Goal: Book appointment/travel/reservation

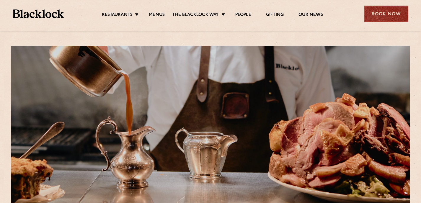
click at [384, 14] on div "Book Now" at bounding box center [386, 14] width 44 height 16
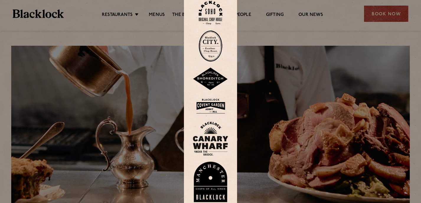
click at [211, 11] on img at bounding box center [211, 13] width 24 height 24
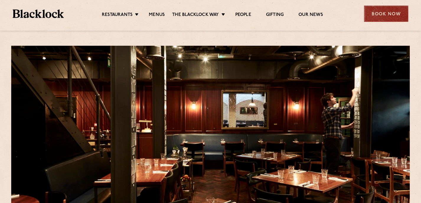
click at [382, 13] on div "Book Now" at bounding box center [386, 14] width 44 height 16
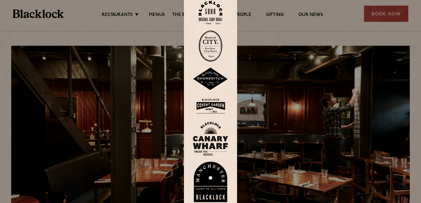
click at [113, 100] on div at bounding box center [210, 101] width 421 height 203
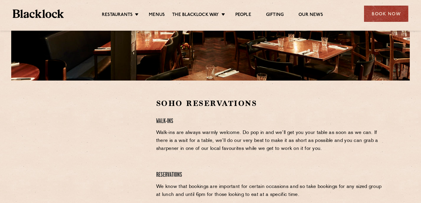
scroll to position [132, 0]
